Goal: Task Accomplishment & Management: Manage account settings

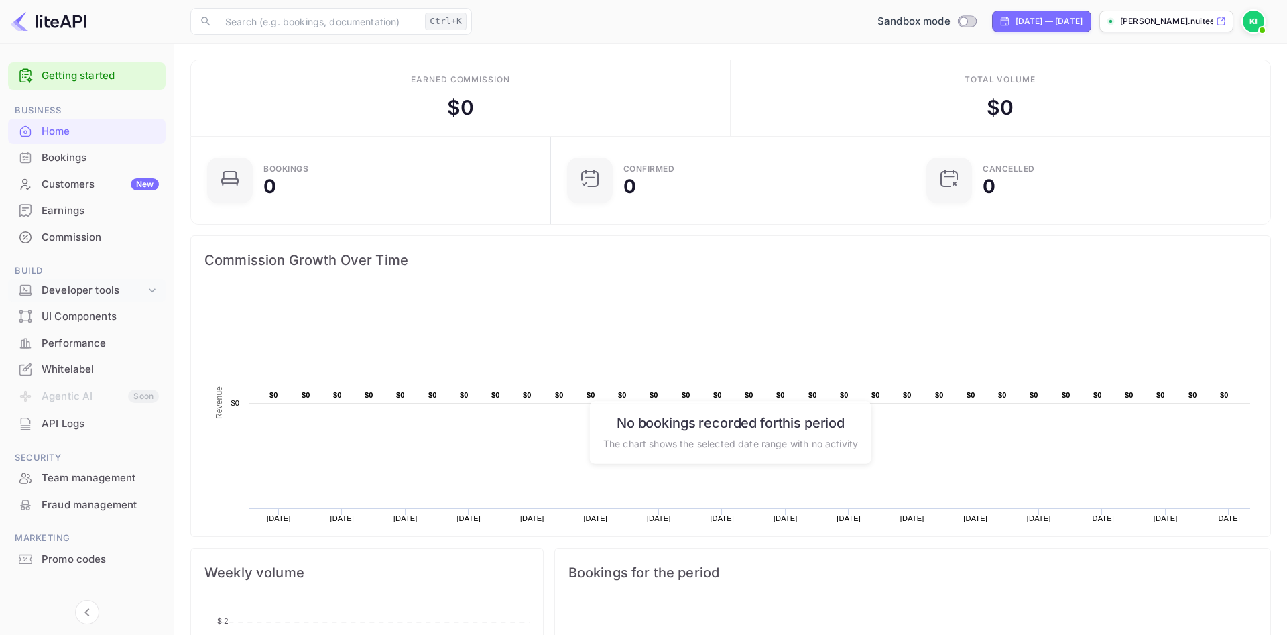
click at [90, 294] on div "Developer tools" at bounding box center [94, 290] width 104 height 15
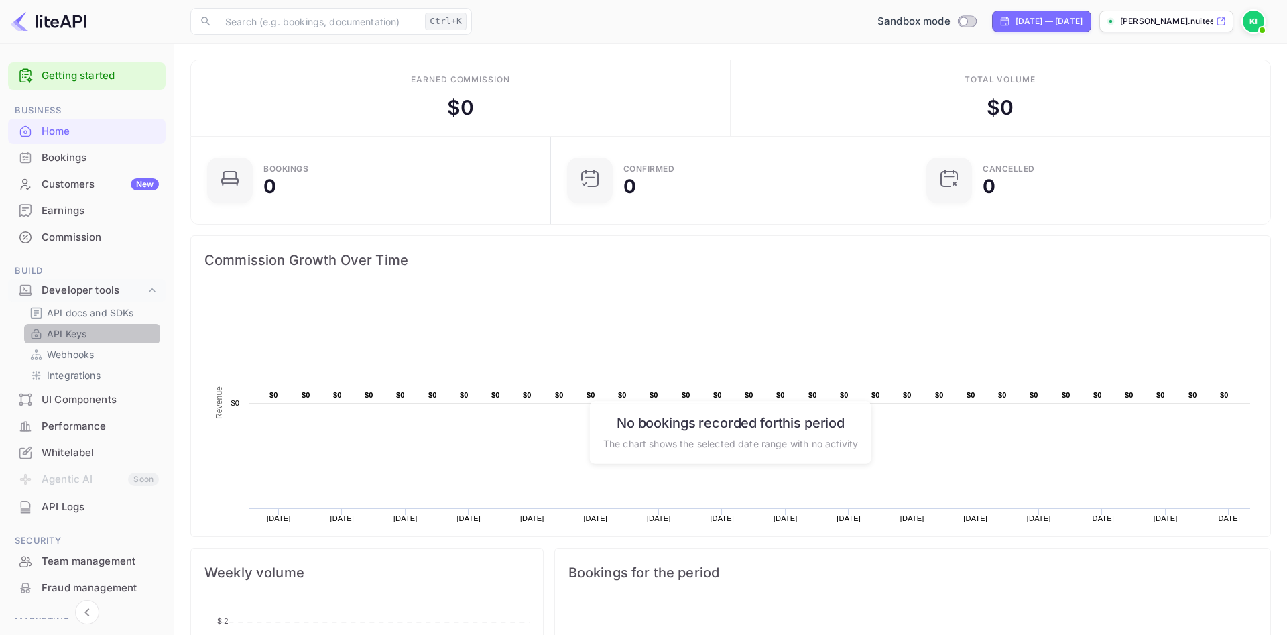
click at [64, 335] on p "API Keys" at bounding box center [67, 334] width 40 height 14
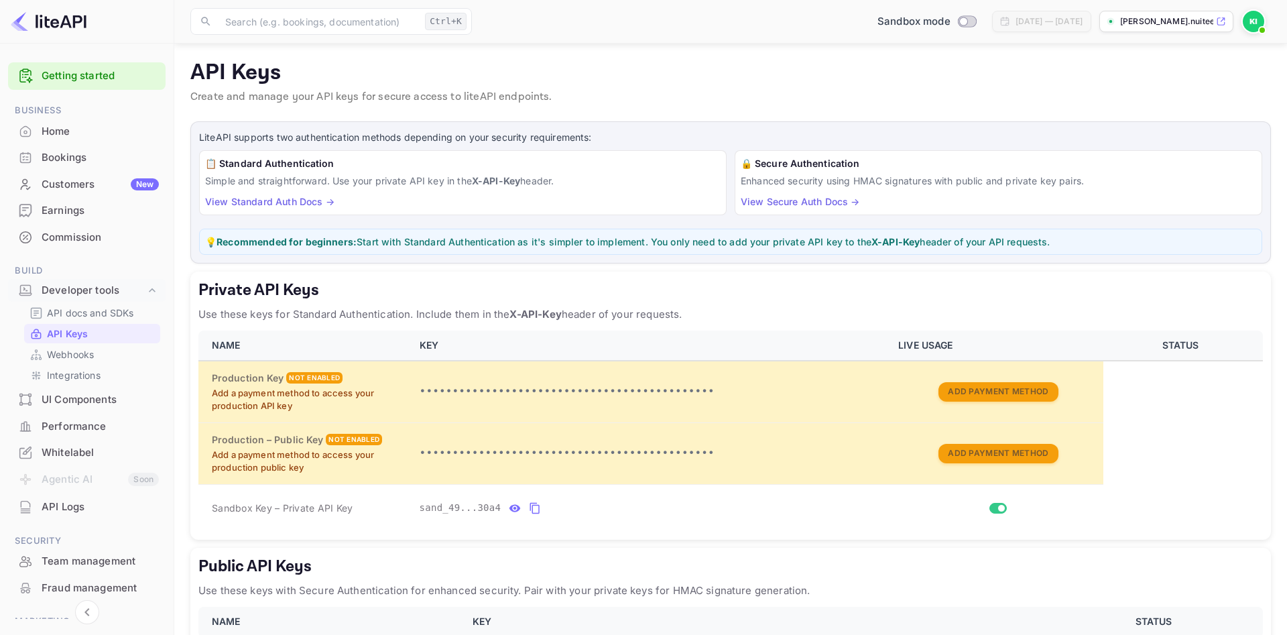
scroll to position [75, 0]
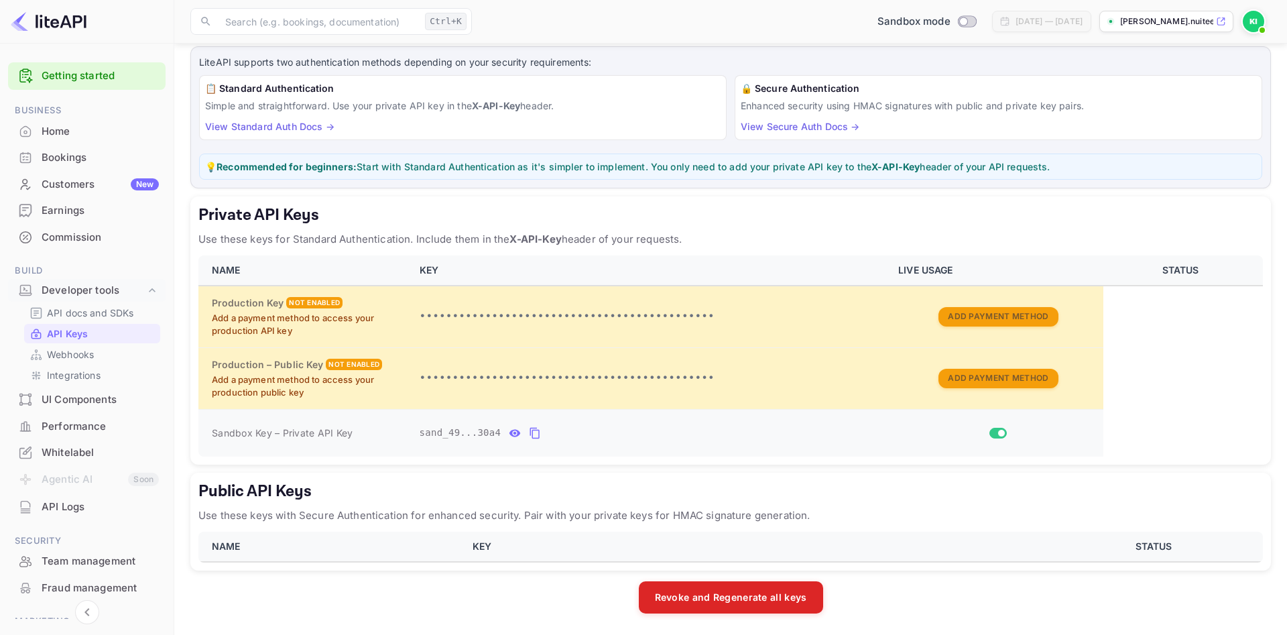
click at [530, 430] on icon "private api keys table" at bounding box center [534, 433] width 9 height 11
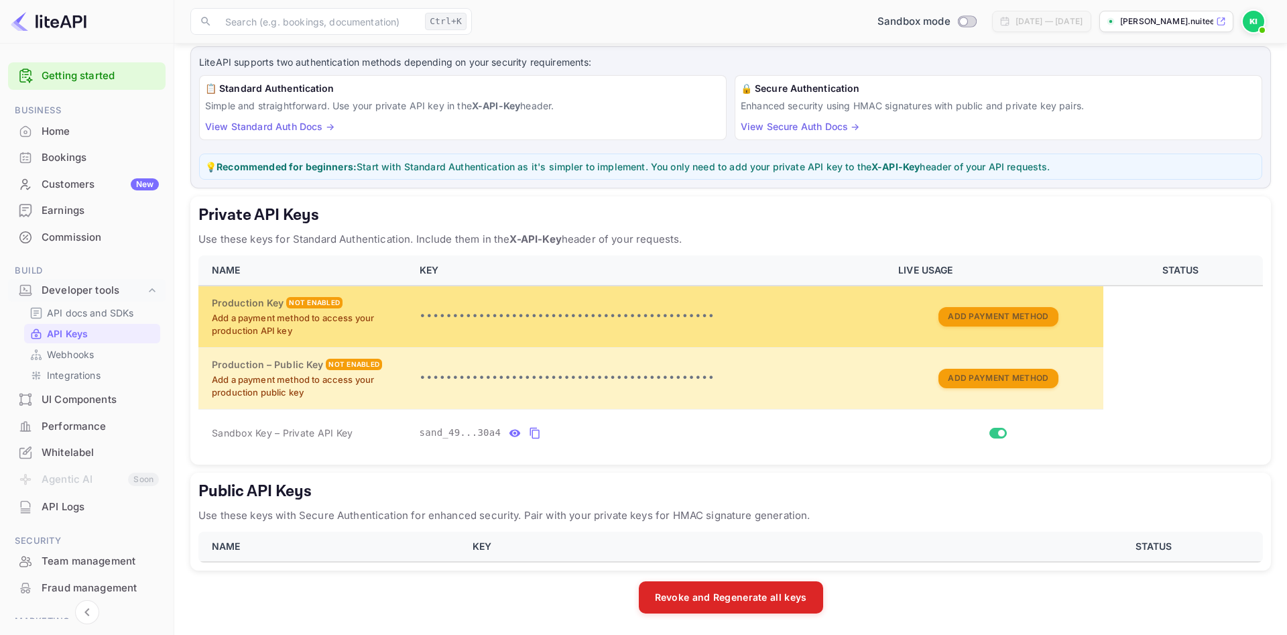
click at [657, 310] on p "•••••••••••••••••••••••••••••••••••••••••••••" at bounding box center [651, 316] width 463 height 16
click at [593, 312] on p "•••••••••••••••••••••••••••••••••••••••••••••" at bounding box center [651, 316] width 463 height 16
drag, startPoint x: 422, startPoint y: 308, endPoint x: 409, endPoint y: 308, distance: 13.4
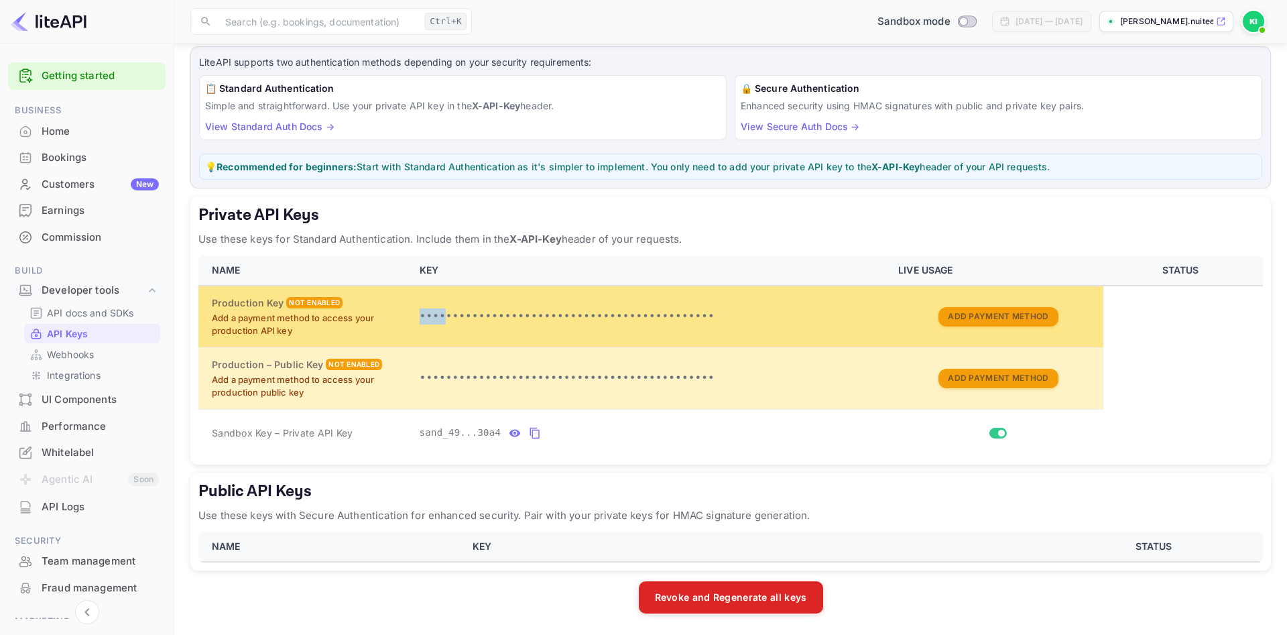
click at [410, 308] on tr "Production Key Not enabled Add a payment method to access your production API k…" at bounding box center [730, 317] width 1065 height 62
click at [323, 302] on div "Not enabled" at bounding box center [314, 302] width 56 height 11
click at [963, 315] on button "Add Payment Method" at bounding box center [998, 316] width 119 height 19
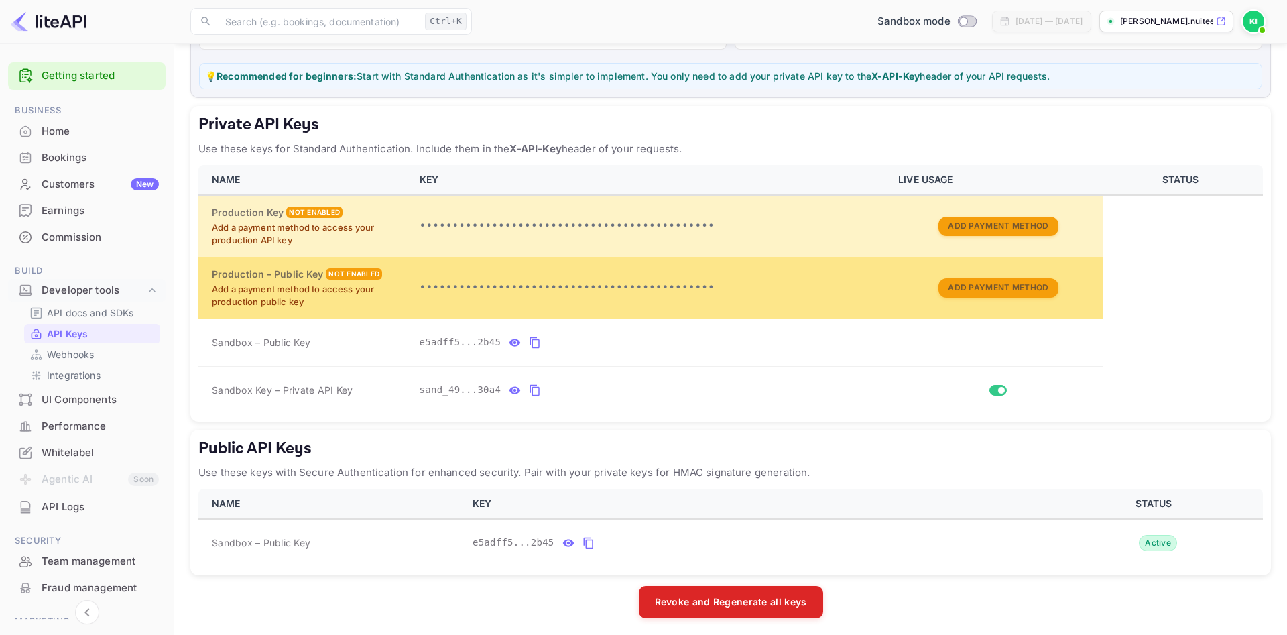
scroll to position [170, 0]
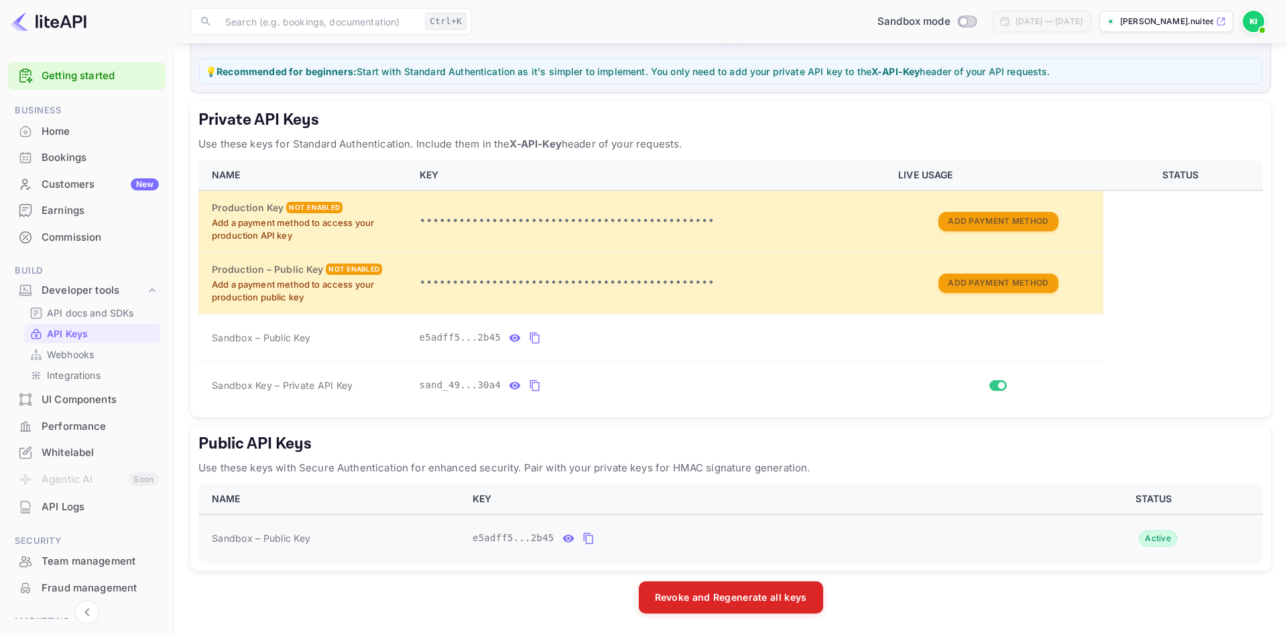
click at [584, 540] on icon "public api keys table" at bounding box center [589, 538] width 12 height 16
